Goal: Information Seeking & Learning: Understand process/instructions

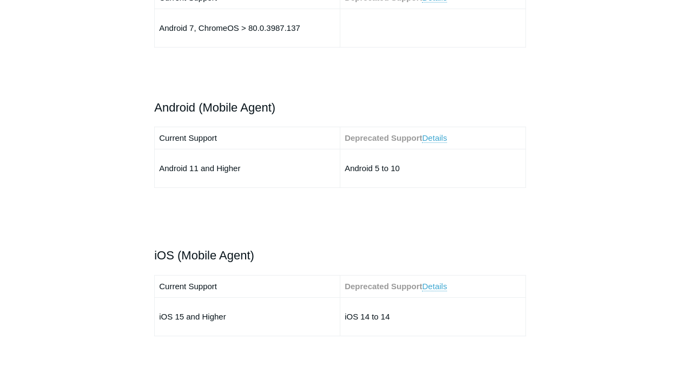
scroll to position [1028, 0]
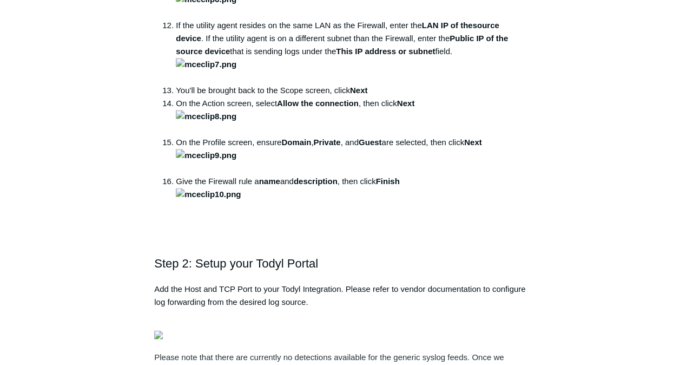
scroll to position [271, 0]
